Goal: Find specific page/section: Find specific page/section

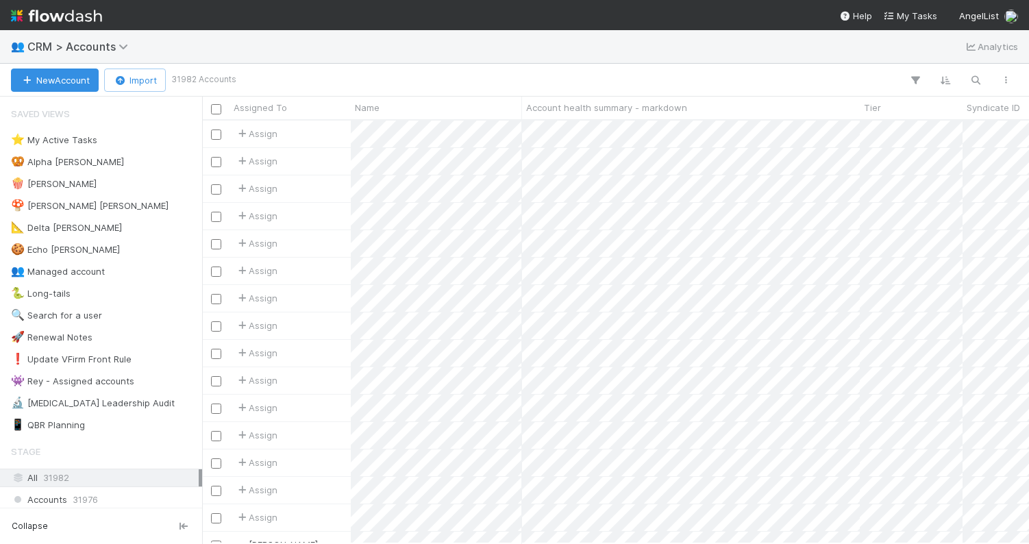
scroll to position [0, 1]
click at [525, 43] on div "👥 CRM > Accounts Analytics" at bounding box center [514, 46] width 1029 height 33
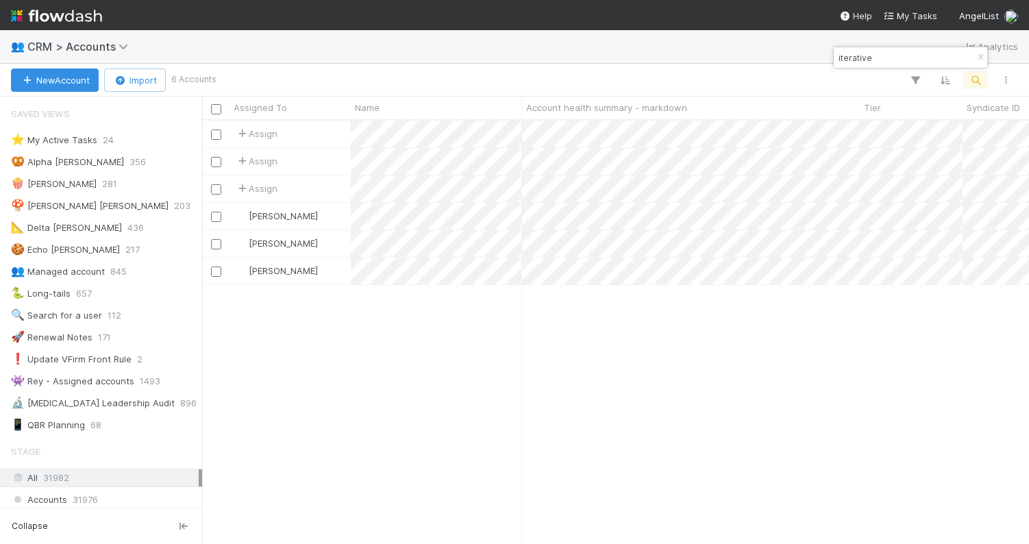
scroll to position [423, 827]
type input "iterative"
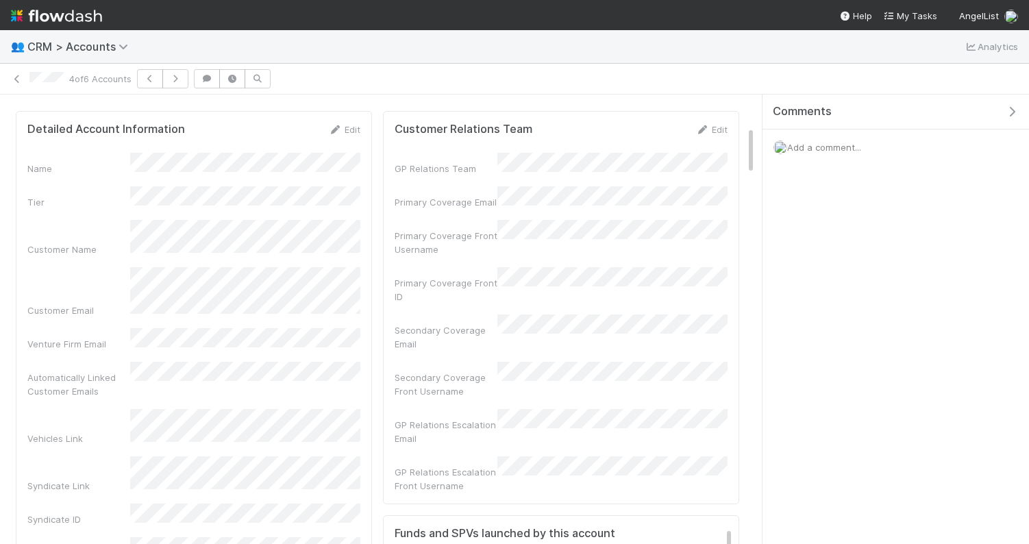
scroll to position [278, 327]
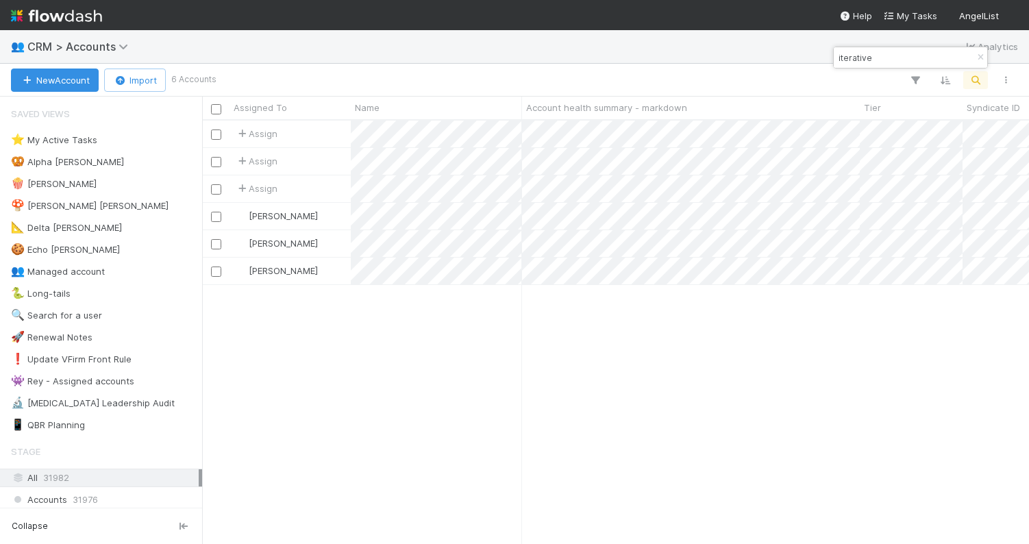
scroll to position [0, 1]
click at [887, 56] on input "iterative" at bounding box center [904, 57] width 137 height 16
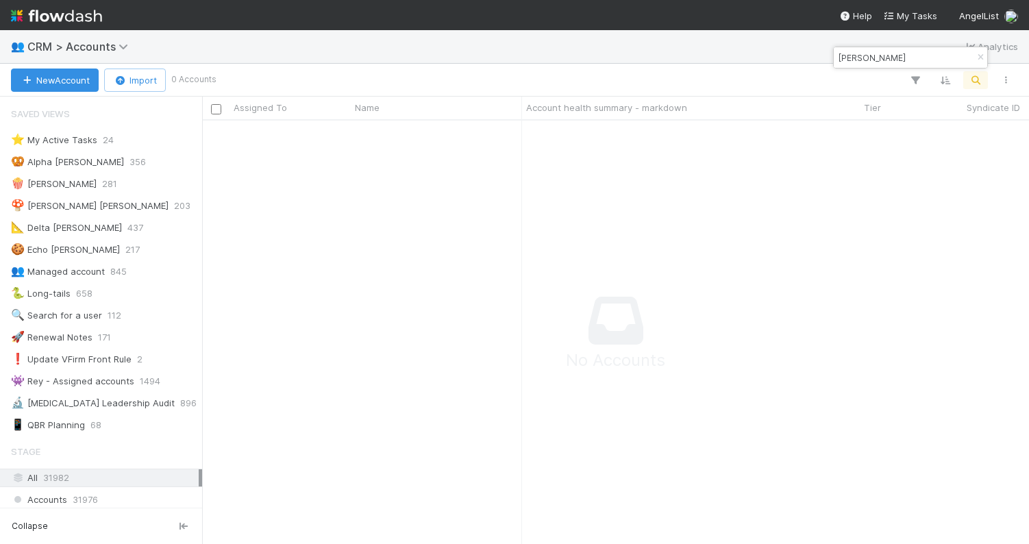
scroll to position [423, 827]
type input "aparna rai"
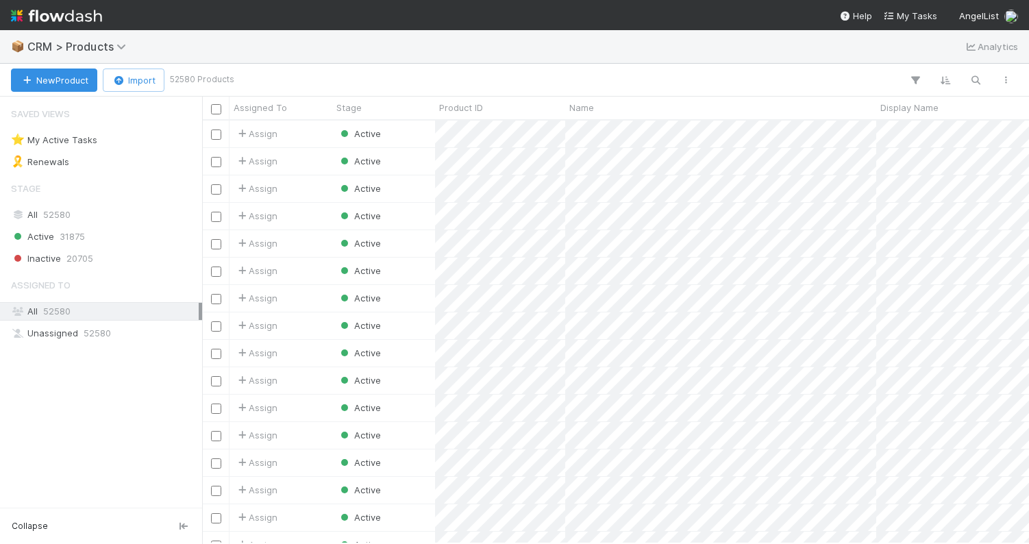
scroll to position [423, 827]
click at [379, 69] on div "New Product Import 52580 Products" at bounding box center [514, 80] width 1029 height 33
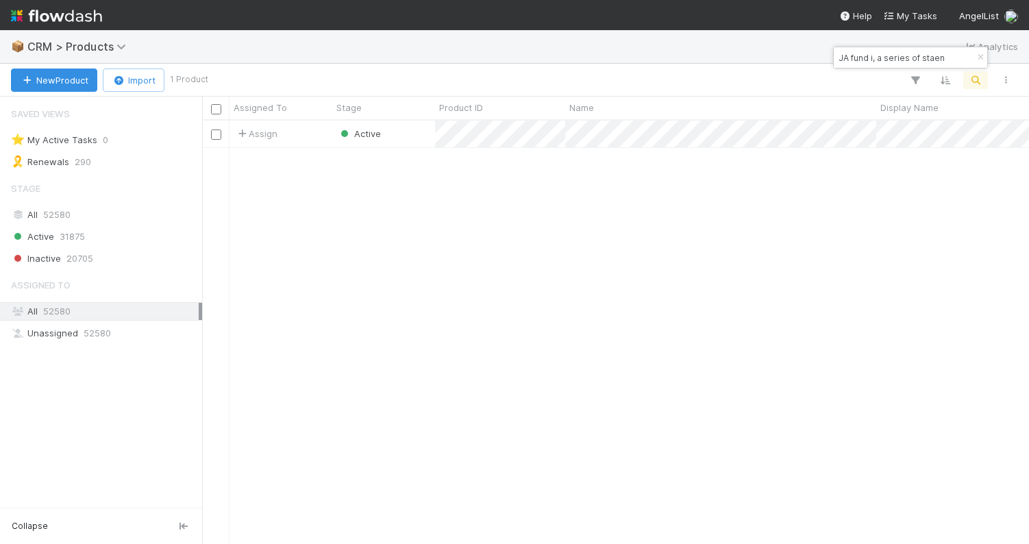
type input "JA fund i, a series of staen"
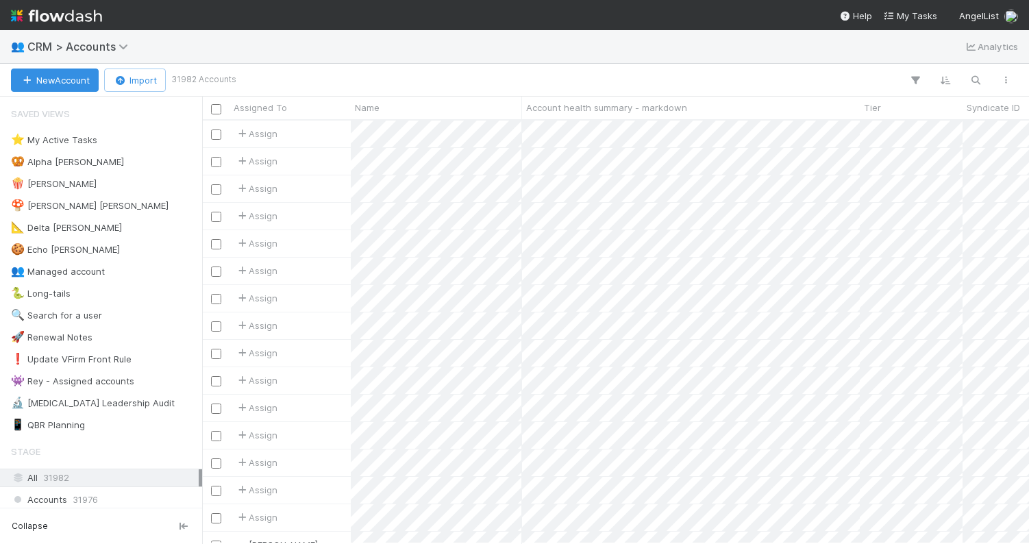
scroll to position [0, 1]
click at [851, 41] on div "👥 CRM > Accounts Analytics" at bounding box center [514, 46] width 1029 height 33
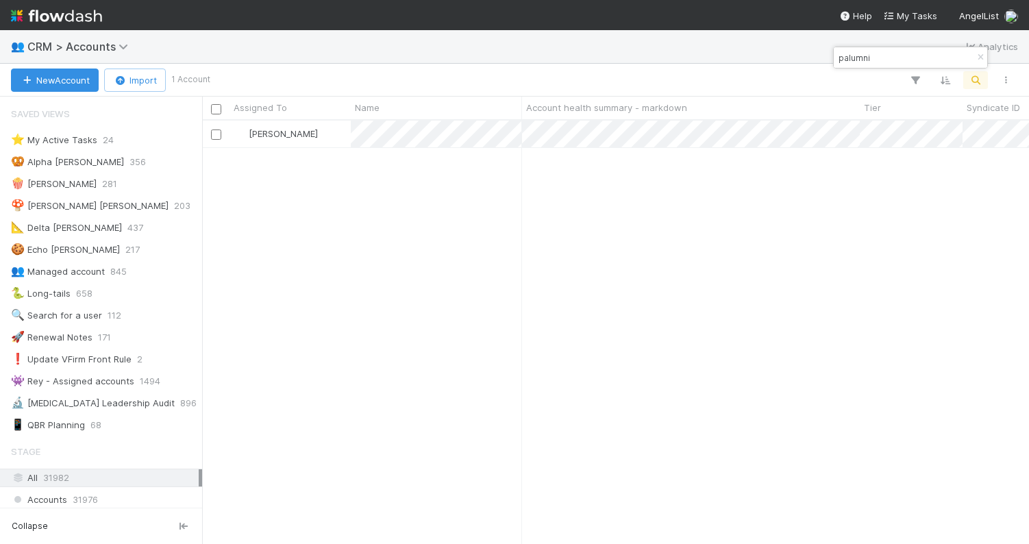
scroll to position [423, 827]
type input "palumni"
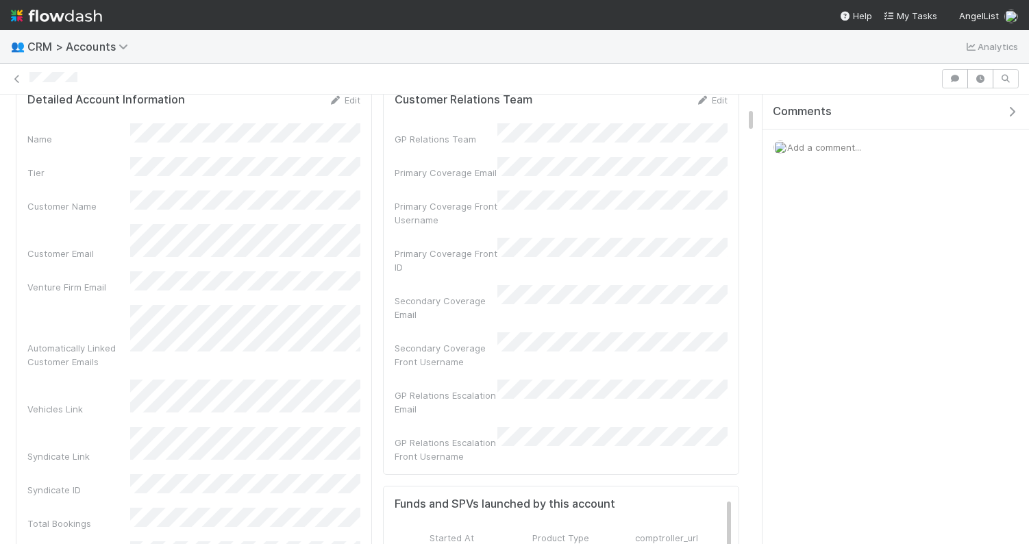
scroll to position [354, 0]
